Goal: Task Accomplishment & Management: Manage account settings

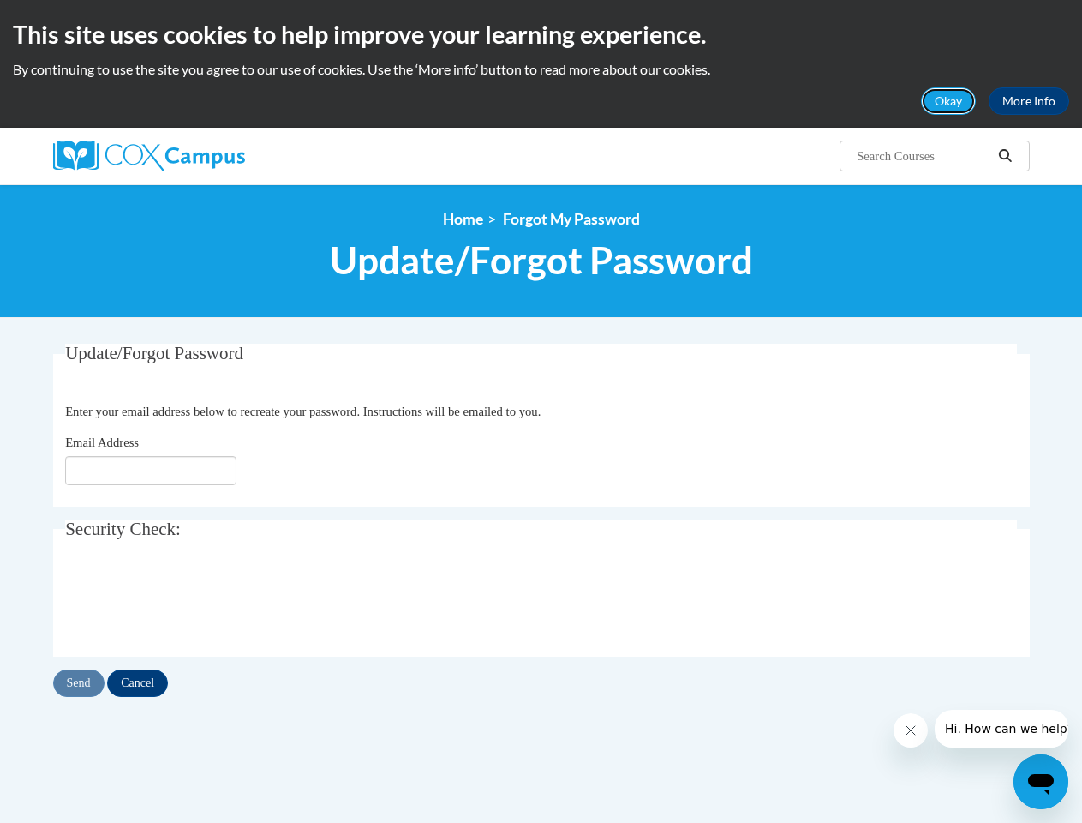
click at [949, 101] on button "Okay" at bounding box center [948, 100] width 55 height 27
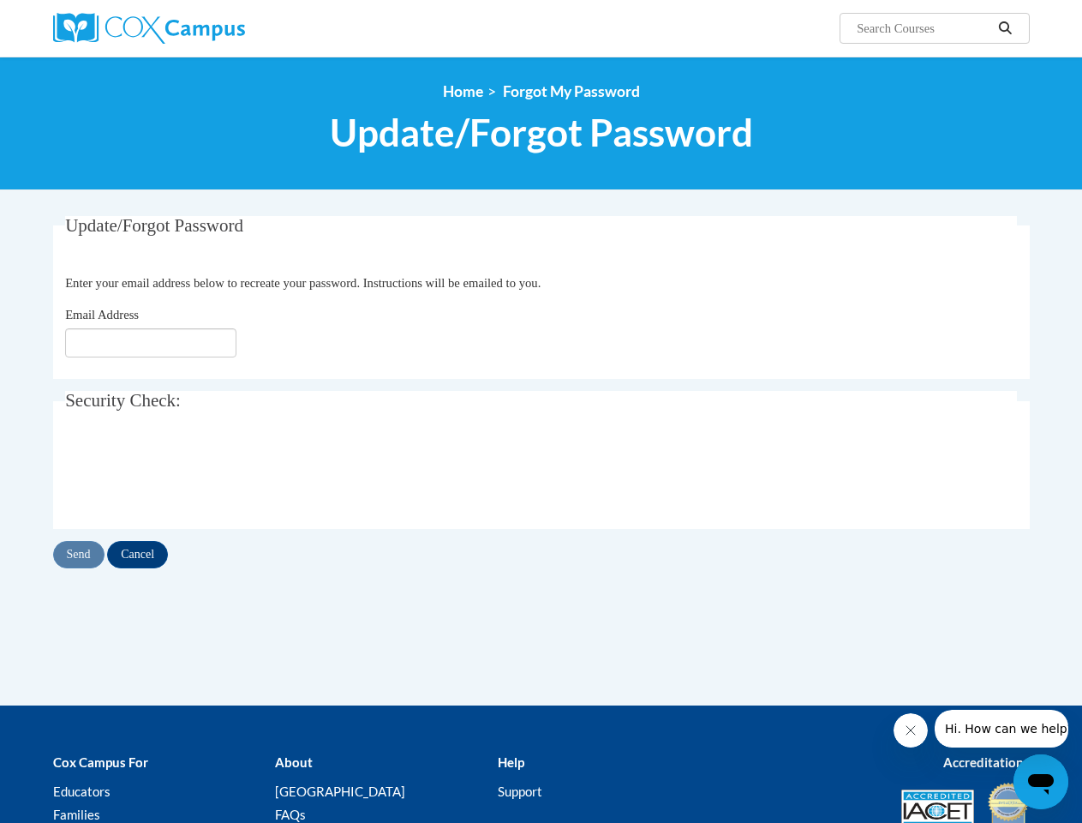
click at [1005, 156] on div "<en>Home</en><fr>Accueil</fr><de>Zuhause</de><it>Casa</it><es>Casa</es><pt>Casa…" at bounding box center [541, 122] width 1003 height 81
click at [80, 683] on div "Update/Forgot Password Enter your email address below to recreate your password…" at bounding box center [541, 461] width 1003 height 490
click at [141, 683] on div "Update/Forgot Password Enter your email address below to recreate your password…" at bounding box center [541, 461] width 1003 height 490
click at [910, 730] on icon "Close message from company" at bounding box center [910, 730] width 9 height 9
click at [1001, 728] on span "Hi. How can we help?" at bounding box center [1008, 729] width 129 height 14
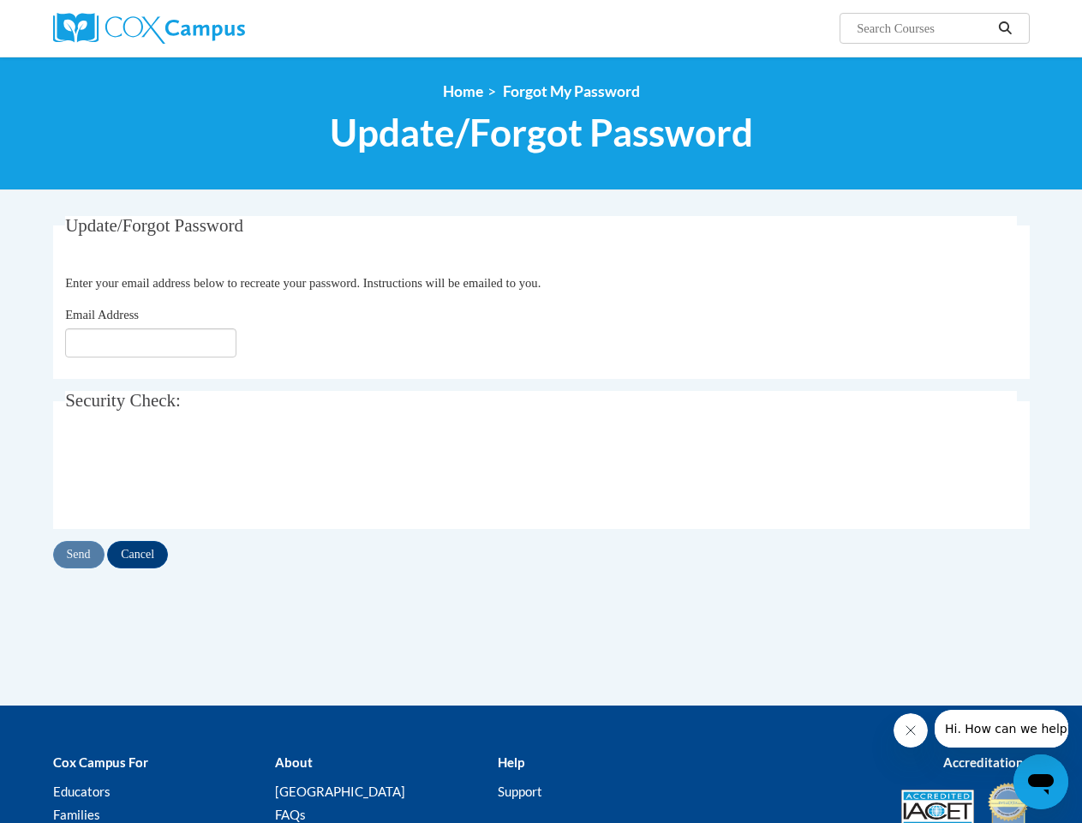
click at [1041, 781] on icon "Open messaging window" at bounding box center [1041, 784] width 26 height 21
